Goal: Task Accomplishment & Management: Use online tool/utility

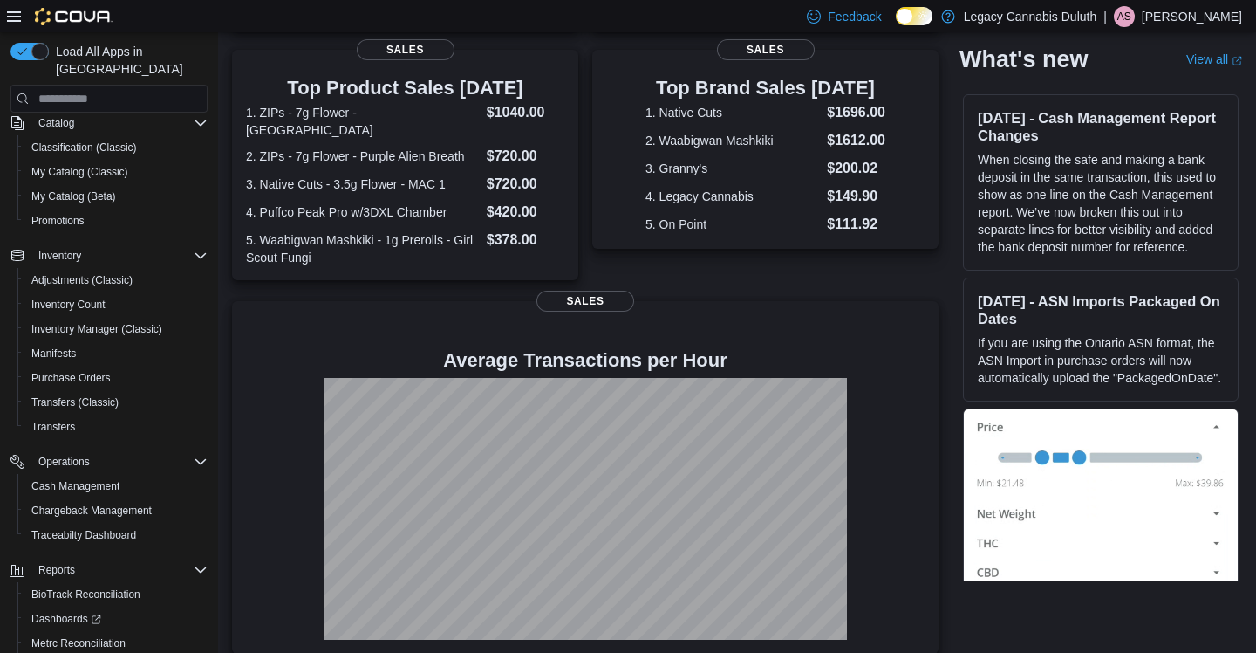
scroll to position [232, 0]
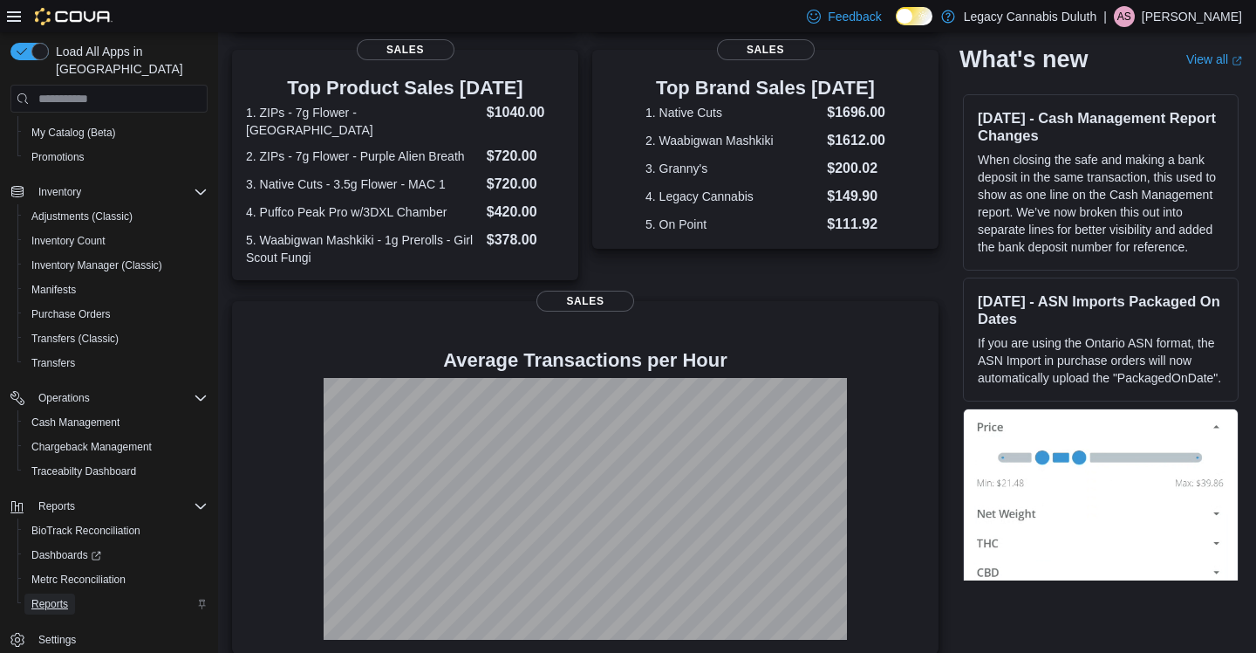
click at [53, 597] on span "Reports" at bounding box center [49, 604] width 37 height 14
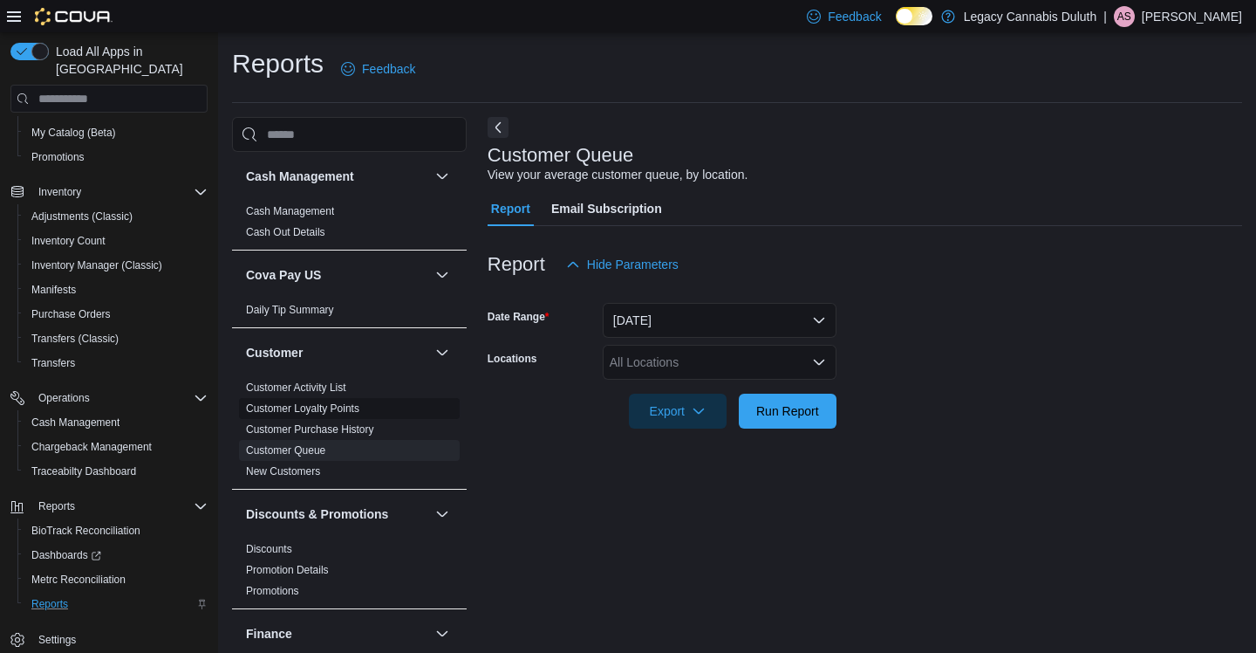
scroll to position [3, 0]
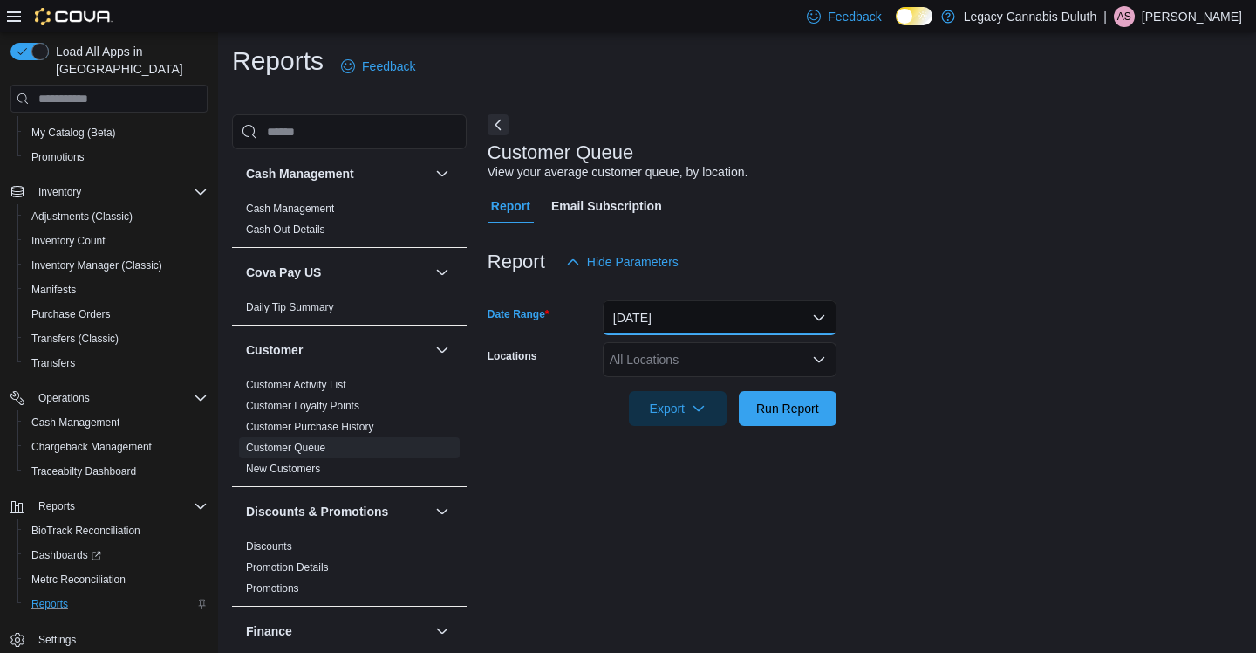
click at [685, 305] on button "Yesterday" at bounding box center [720, 317] width 234 height 35
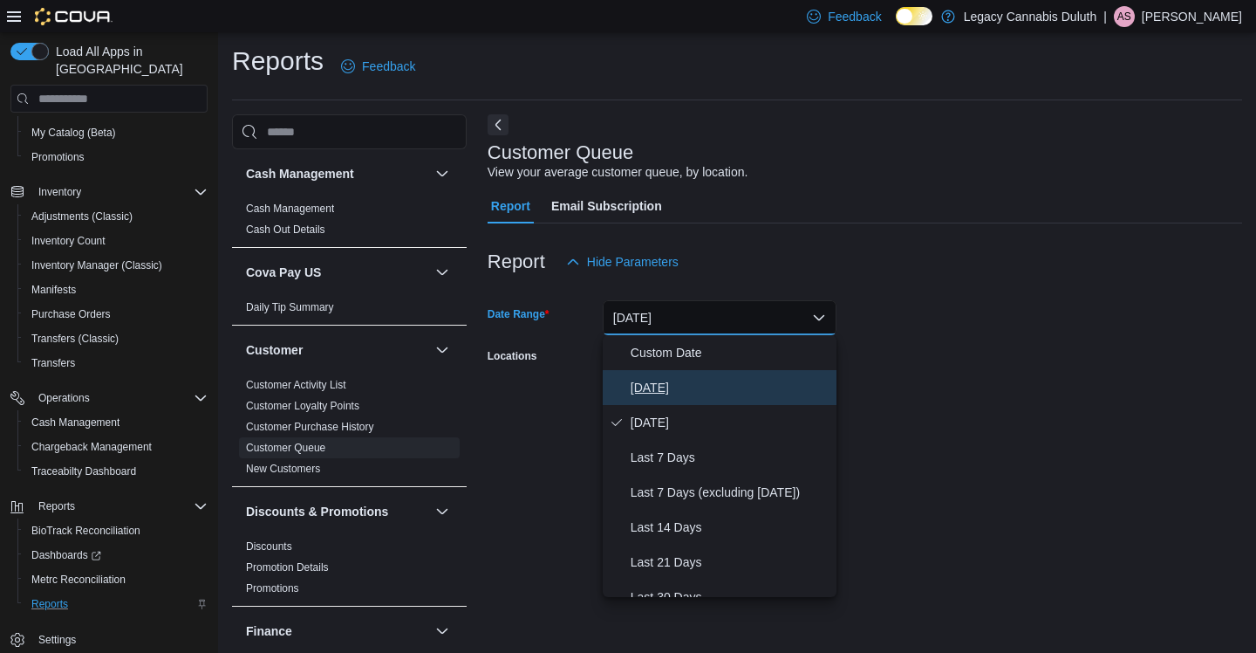
click at [677, 393] on span "Today" at bounding box center [730, 387] width 199 height 21
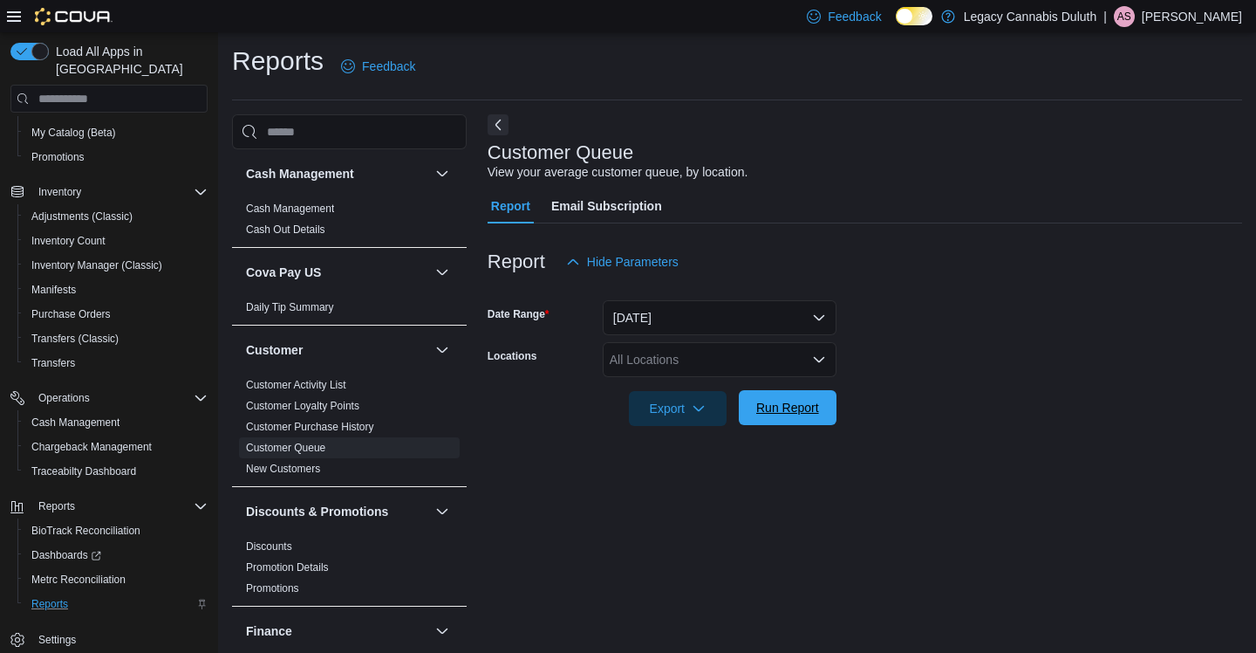
click at [779, 414] on span "Run Report" at bounding box center [787, 407] width 63 height 17
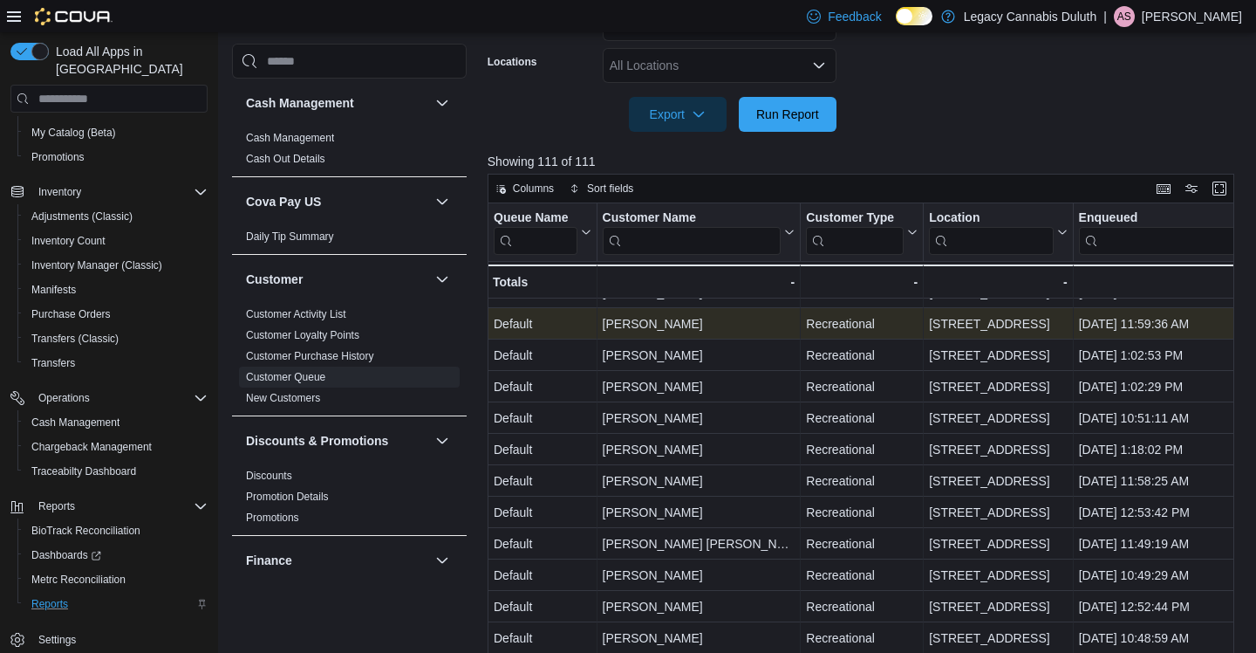
scroll to position [516, 0]
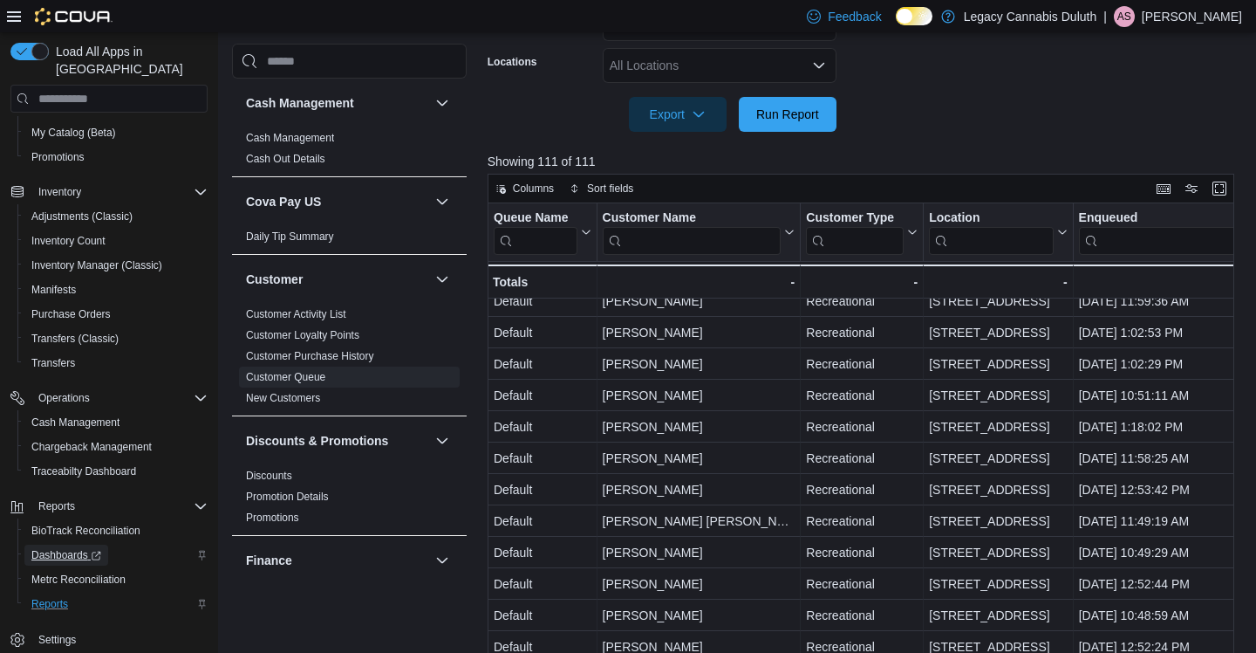
click at [69, 548] on span "Dashboards" at bounding box center [66, 555] width 70 height 14
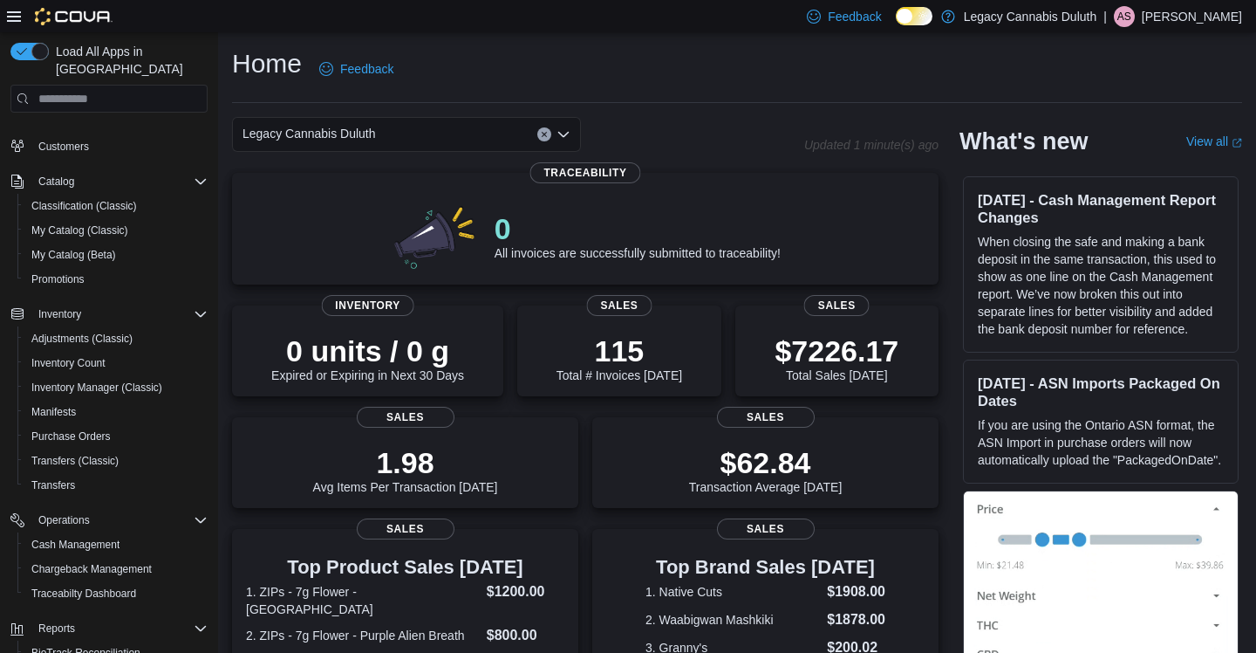
scroll to position [232, 0]
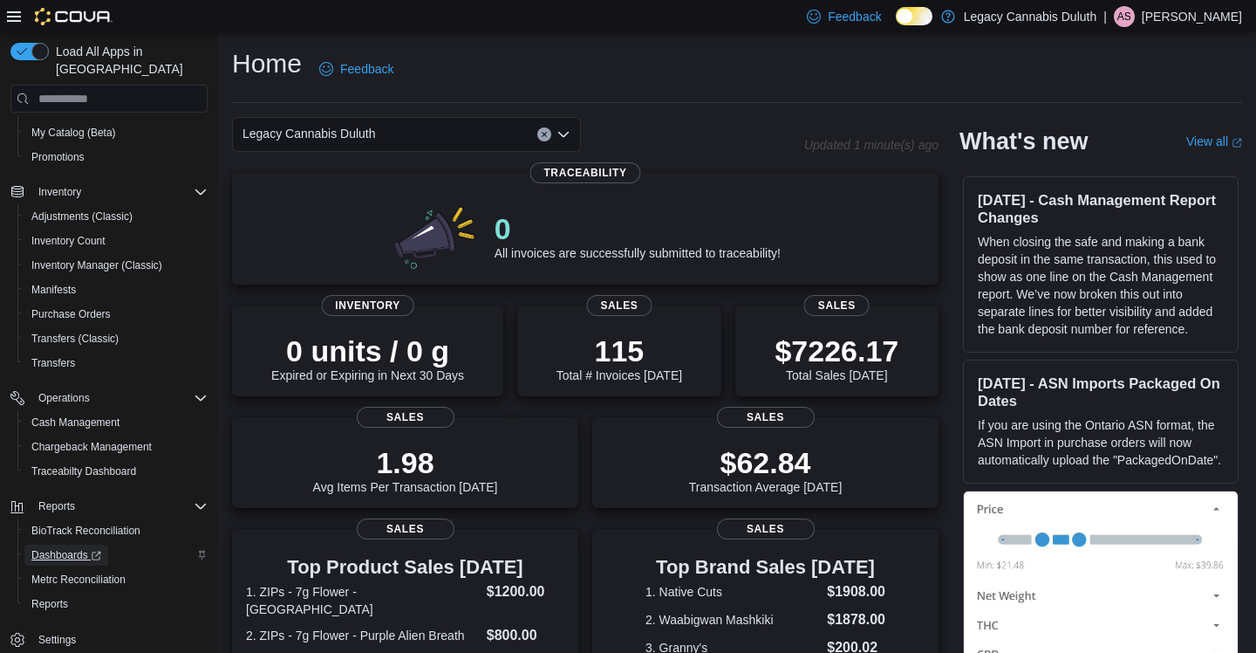
click at [65, 548] on span "Dashboards" at bounding box center [66, 555] width 70 height 14
